Goal: Use online tool/utility

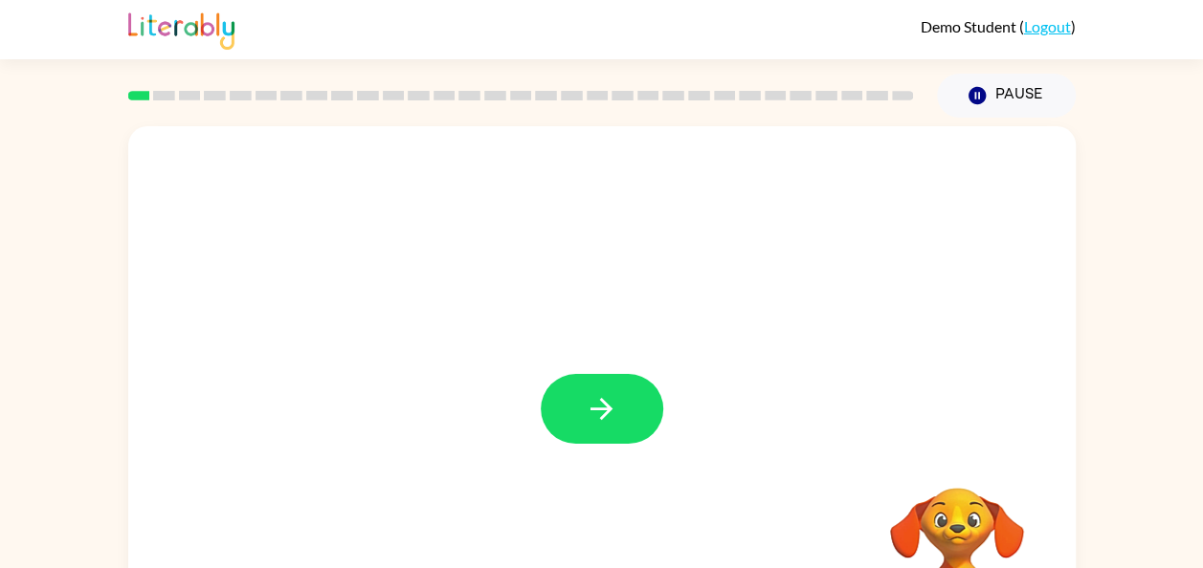
click at [600, 421] on icon "button" at bounding box center [601, 408] width 33 height 33
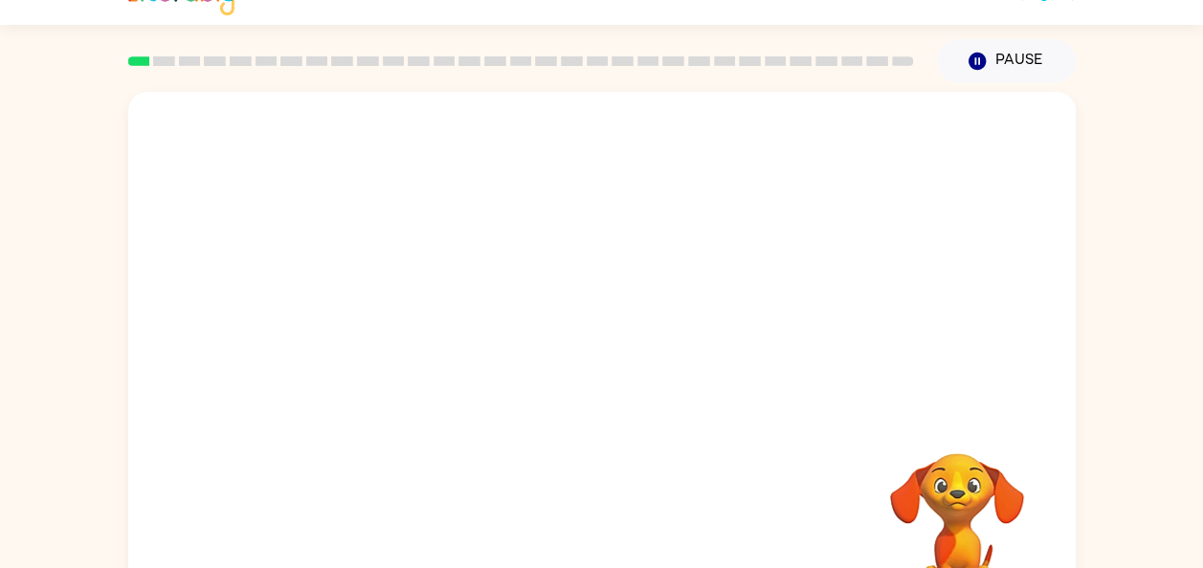
scroll to position [36, 0]
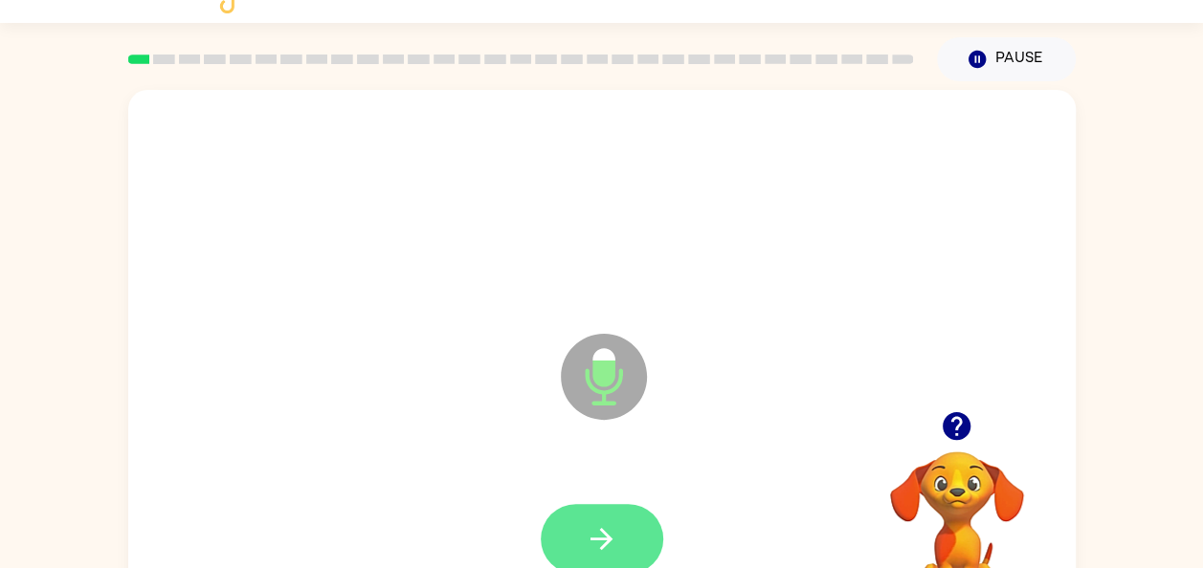
click at [604, 523] on icon "button" at bounding box center [601, 539] width 33 height 33
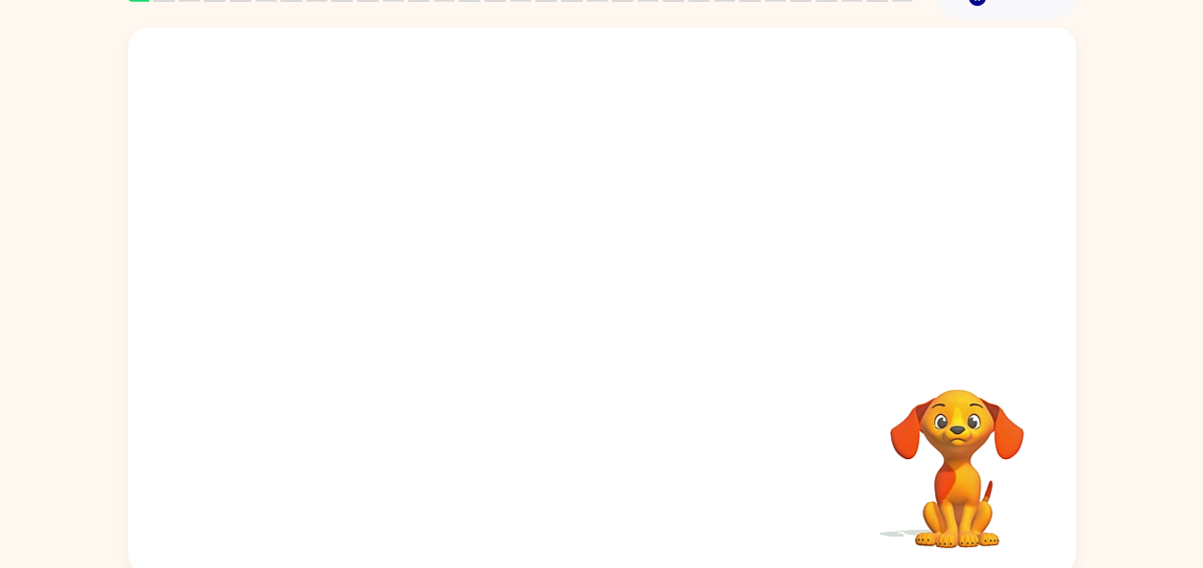
scroll to position [104, 0]
